Goal: Transaction & Acquisition: Purchase product/service

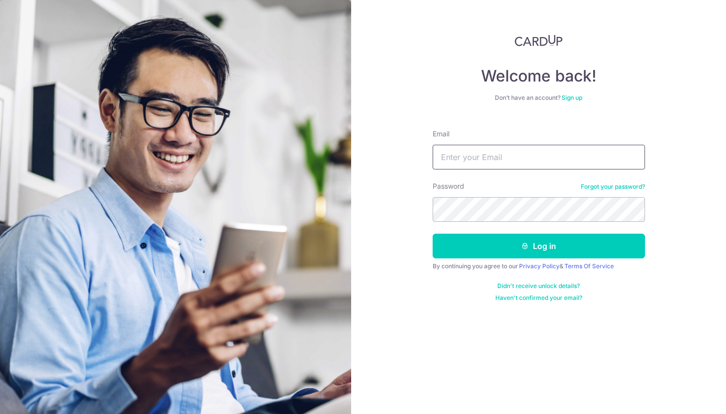
type input "aicirt.ot@gmail.com"
click at [538, 246] on button "Log in" at bounding box center [538, 245] width 212 height 25
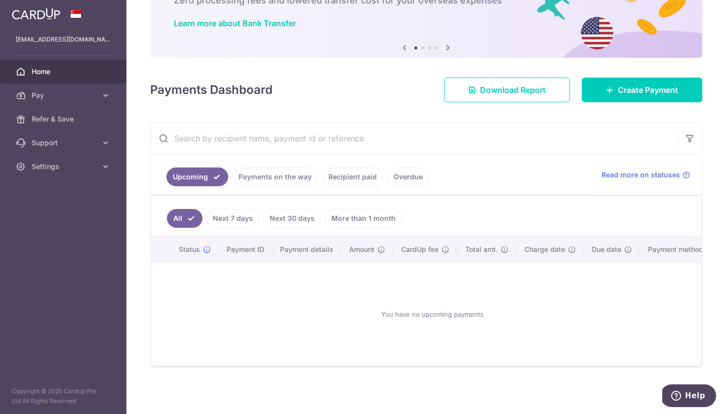
scroll to position [69, 0]
click at [618, 87] on span "Create Payment" at bounding box center [647, 90] width 60 height 12
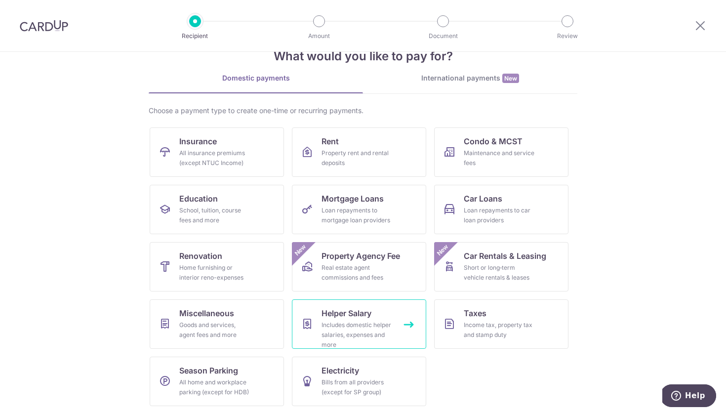
scroll to position [28, 0]
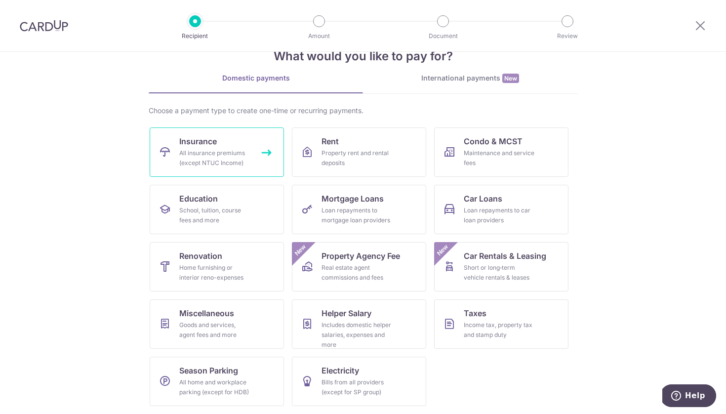
click at [221, 151] on div "All insurance premiums (except NTUC Income)" at bounding box center [214, 158] width 71 height 20
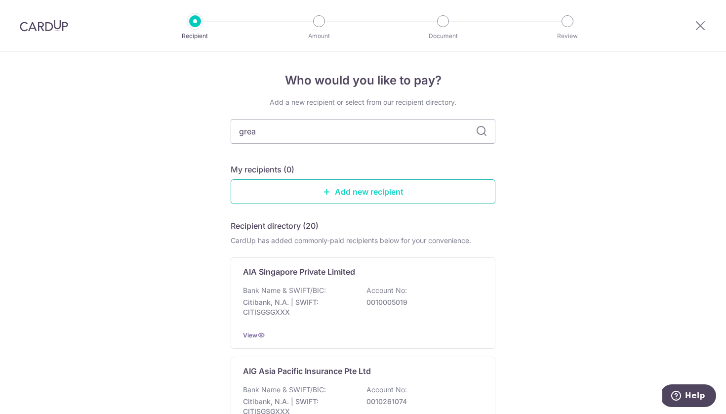
type input "great"
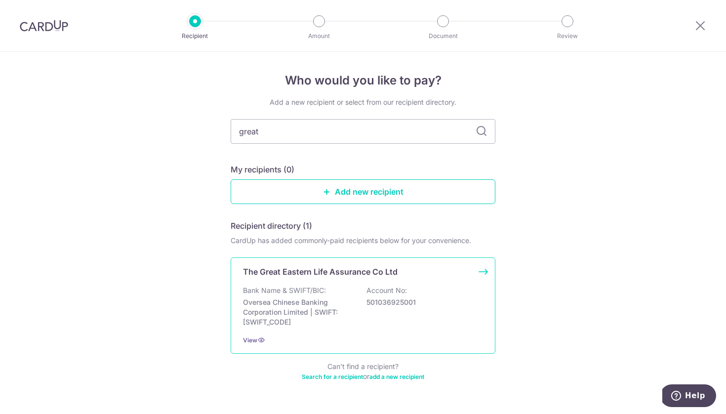
click at [457, 281] on div "The Great Eastern Life Assurance Co Ltd Bank Name & SWIFT/BIC: Oversea Chinese …" at bounding box center [363, 305] width 265 height 96
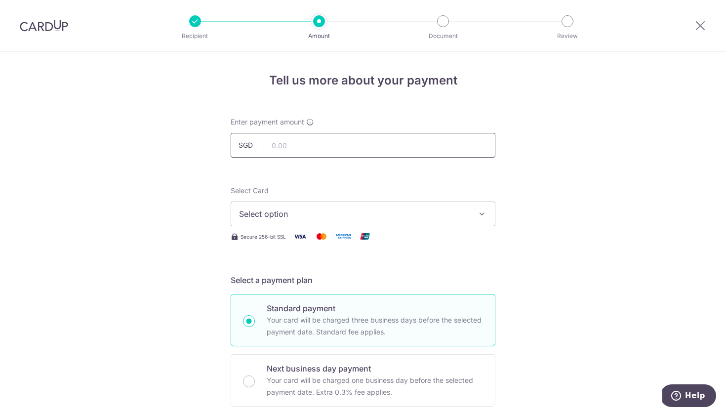
click at [396, 141] on input "text" at bounding box center [363, 145] width 265 height 25
type input "3,074.00"
click at [418, 208] on span "Select option" at bounding box center [354, 214] width 230 height 12
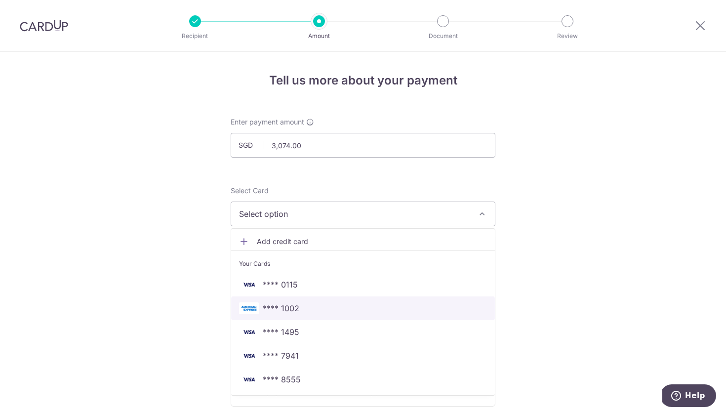
click at [365, 307] on span "**** 1002" at bounding box center [363, 308] width 248 height 12
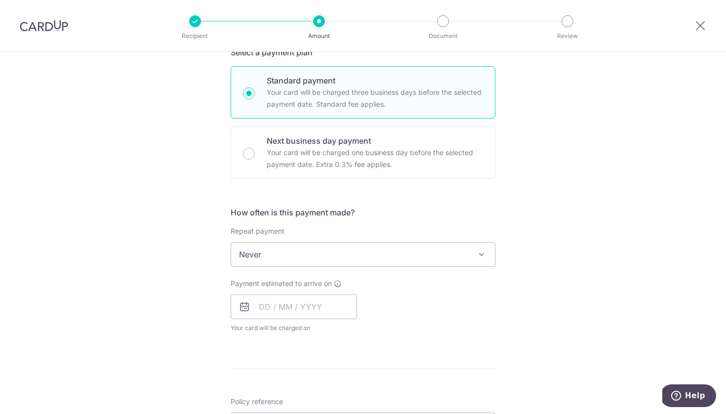
scroll to position [229, 0]
click at [465, 261] on span "Never" at bounding box center [363, 253] width 264 height 24
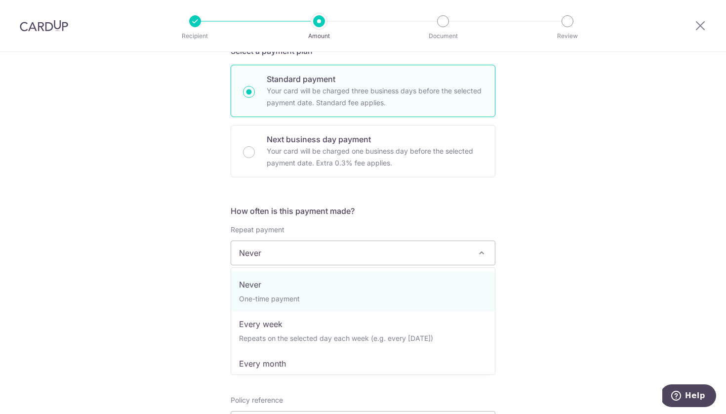
click at [560, 278] on div "Tell us more about your payment Enter payment amount SGD 3,074.00 3074.00 Selec…" at bounding box center [363, 269] width 726 height 893
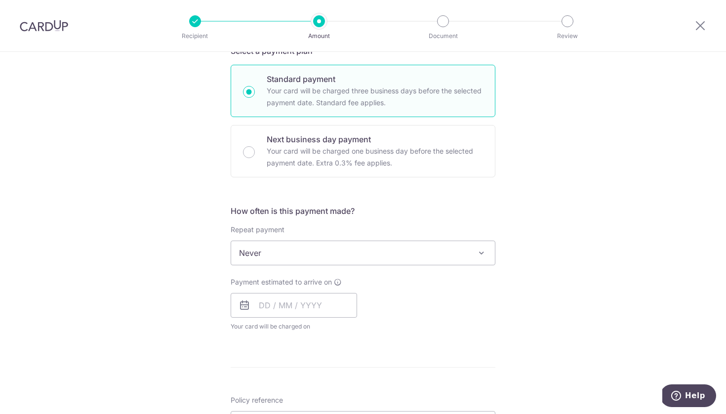
click at [243, 304] on icon at bounding box center [244, 305] width 12 height 12
click at [269, 304] on input "text" at bounding box center [294, 305] width 126 height 25
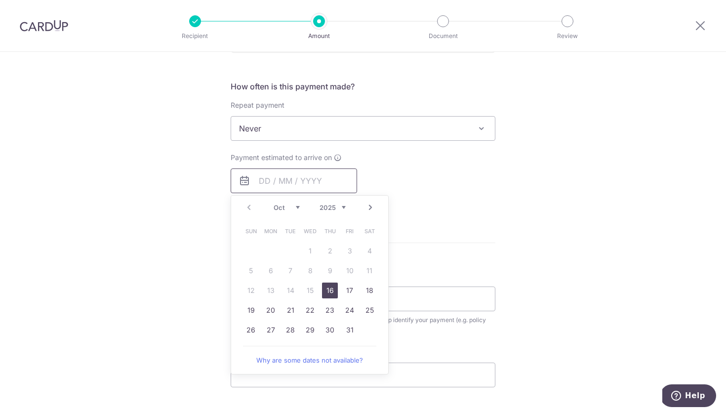
scroll to position [360, 0]
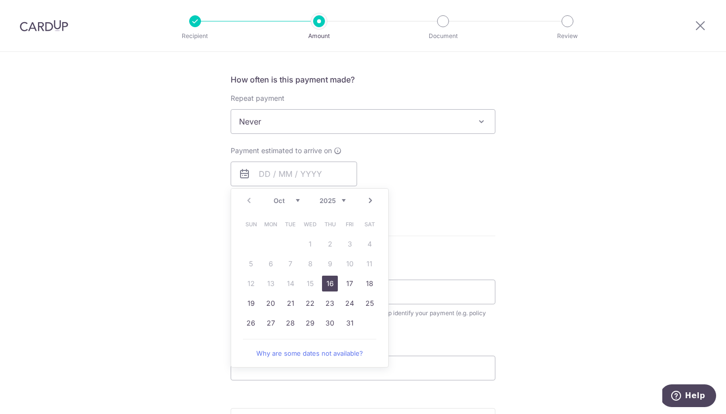
click at [327, 282] on link "16" at bounding box center [330, 283] width 16 height 16
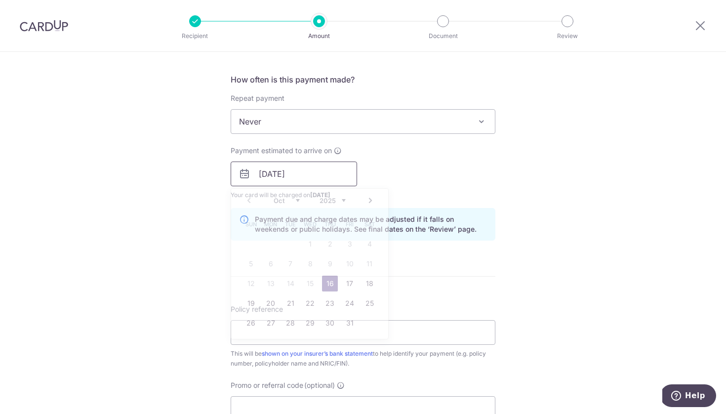
click at [260, 176] on input "16/10/2025" at bounding box center [294, 173] width 126 height 25
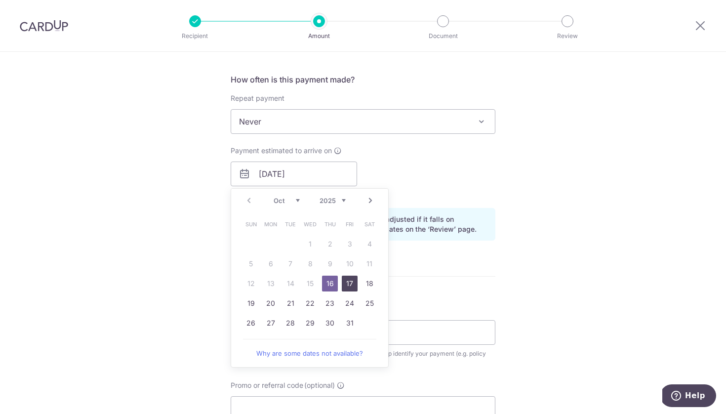
click at [347, 279] on link "17" at bounding box center [350, 283] width 16 height 16
type input "[DATE]"
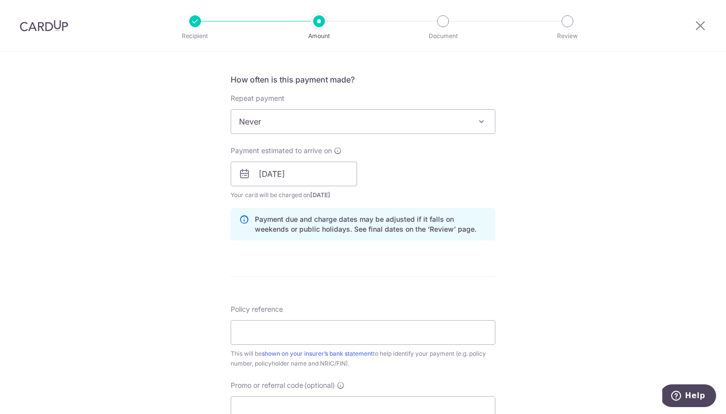
click at [244, 177] on icon at bounding box center [244, 174] width 12 height 12
click at [266, 177] on input "[DATE]" at bounding box center [294, 173] width 126 height 25
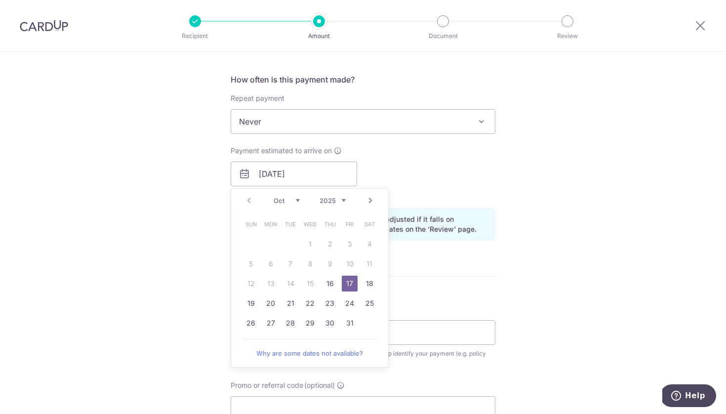
click at [486, 259] on form "Enter payment amount SGD 3,074.00 3074.00 Select Card **** 1002 Add credit card…" at bounding box center [363, 168] width 265 height 822
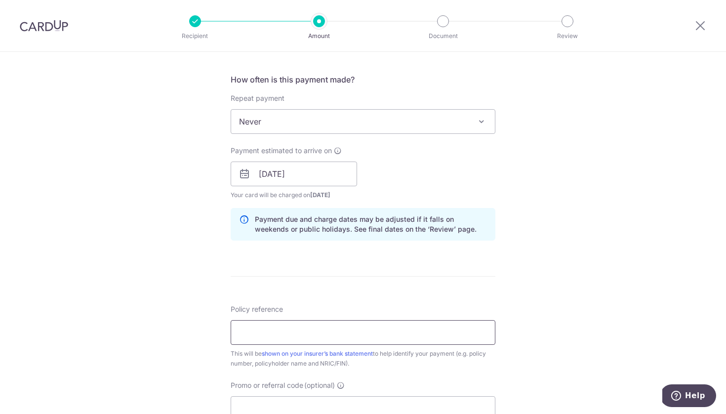
click at [353, 342] on input "Policy reference" at bounding box center [363, 332] width 265 height 25
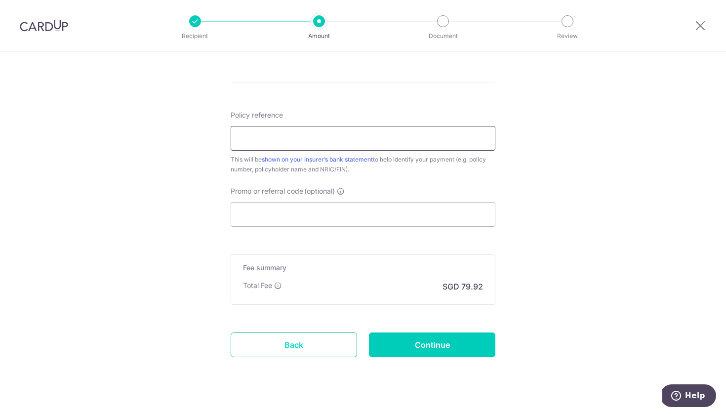
scroll to position [555, 0]
click at [305, 212] on input "Promo or referral code (optional)" at bounding box center [363, 213] width 265 height 25
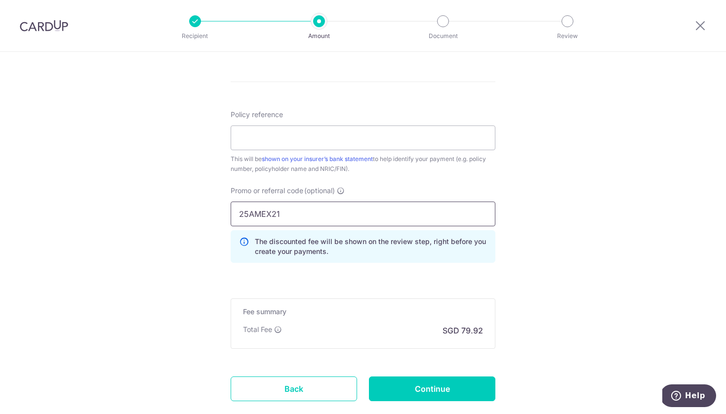
type input "25AMEX21"
click at [413, 142] on input "Policy reference" at bounding box center [363, 137] width 265 height 25
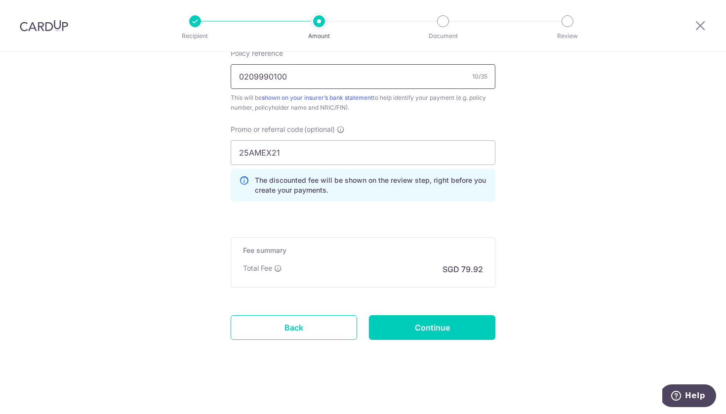
scroll to position [616, 0]
type input "0209990100"
click at [419, 328] on input "Continue" at bounding box center [432, 327] width 126 height 25
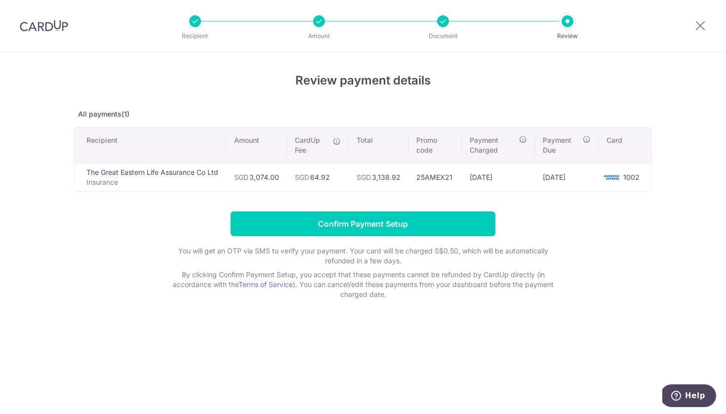
click at [457, 111] on p "All payments(1)" at bounding box center [363, 114] width 578 height 10
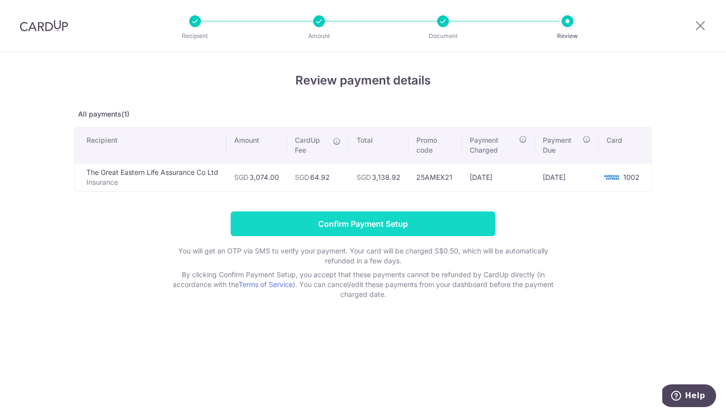
click at [401, 223] on input "Confirm Payment Setup" at bounding box center [363, 223] width 265 height 25
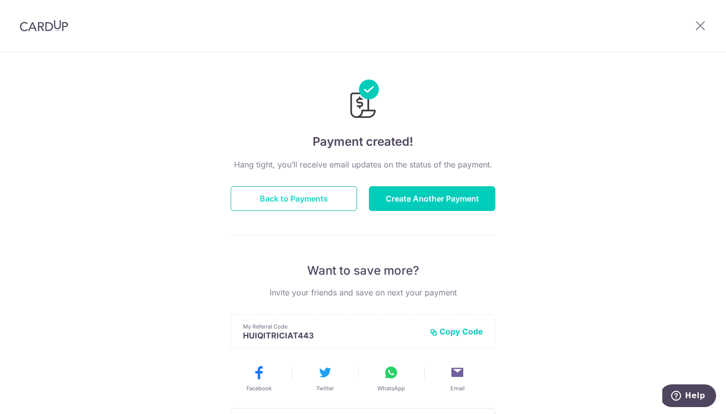
click at [314, 196] on button "Back to Payments" at bounding box center [294, 198] width 126 height 25
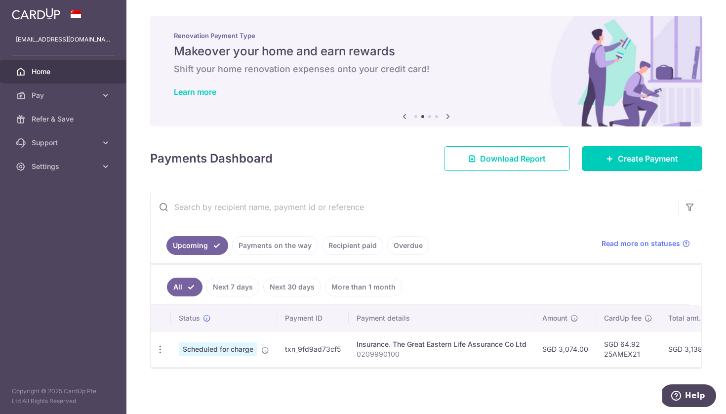
click at [68, 77] on link "Home" at bounding box center [63, 72] width 126 height 24
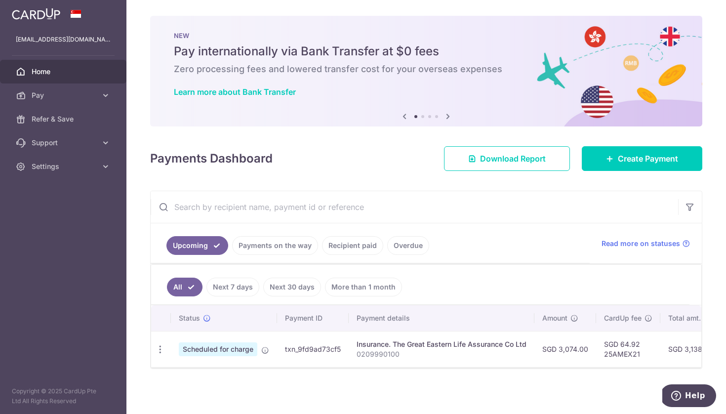
click at [51, 17] on img at bounding box center [36, 14] width 48 height 12
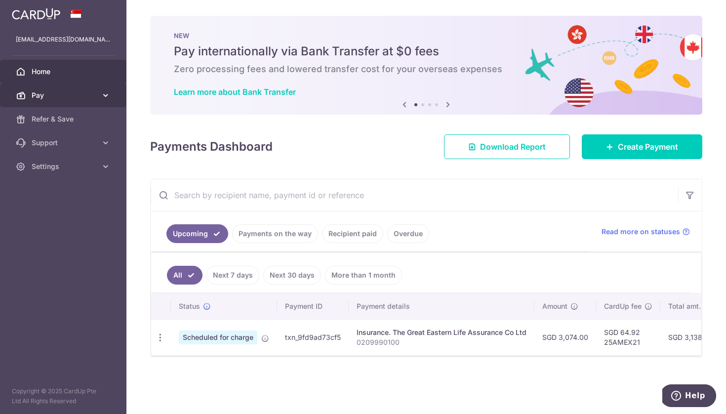
click at [64, 102] on link "Pay" at bounding box center [63, 95] width 126 height 24
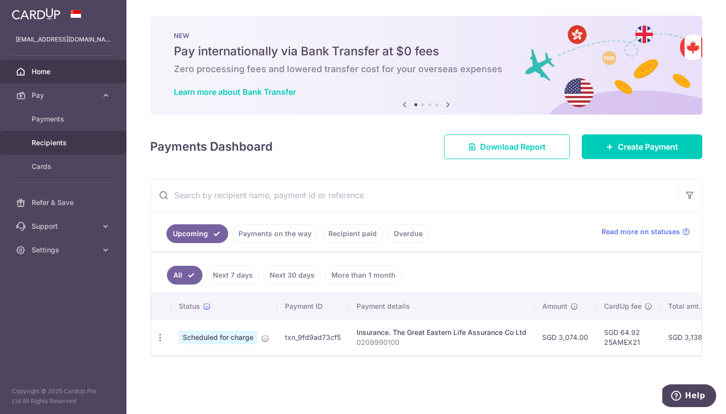
click at [56, 138] on span "Recipients" at bounding box center [64, 143] width 65 height 10
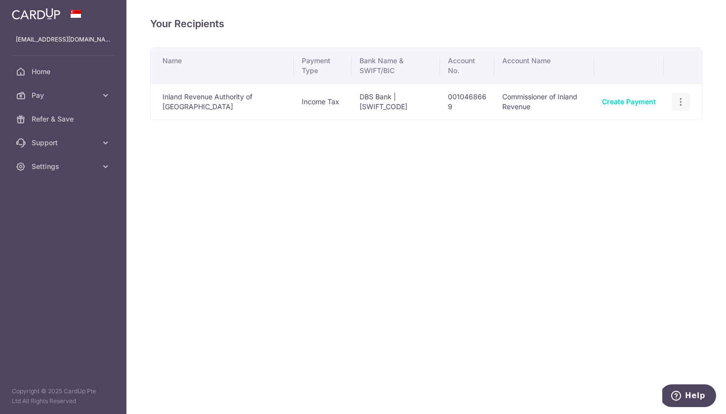
click at [681, 97] on icon "button" at bounding box center [680, 102] width 10 height 10
click at [471, 243] on div "Your Recipients Name Payment Type Bank Name & SWIFT/BIC Account No. Account Nam…" at bounding box center [425, 207] width 599 height 414
click at [109, 170] on icon at bounding box center [106, 166] width 10 height 10
click at [62, 220] on link "Logout" at bounding box center [63, 214] width 126 height 24
